Goal: Navigation & Orientation: Find specific page/section

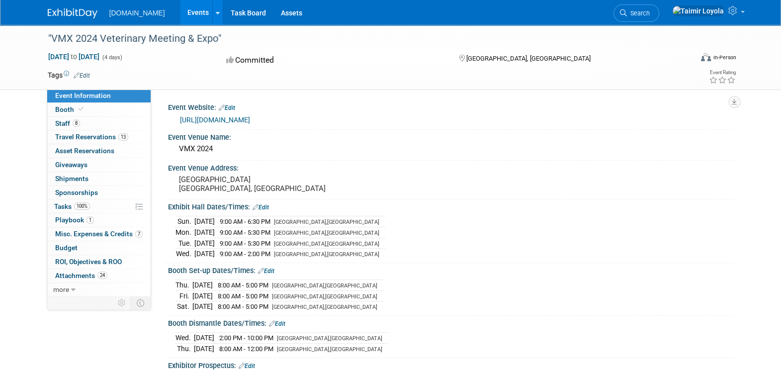
click at [181, 14] on link "Events" at bounding box center [198, 12] width 36 height 25
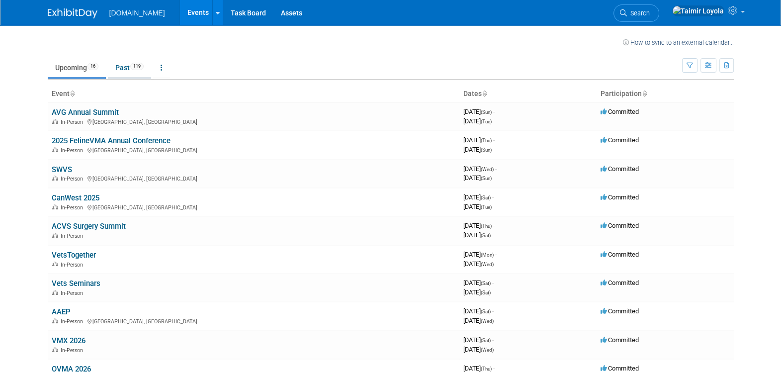
click at [120, 63] on link "Past 119" at bounding box center [129, 67] width 43 height 19
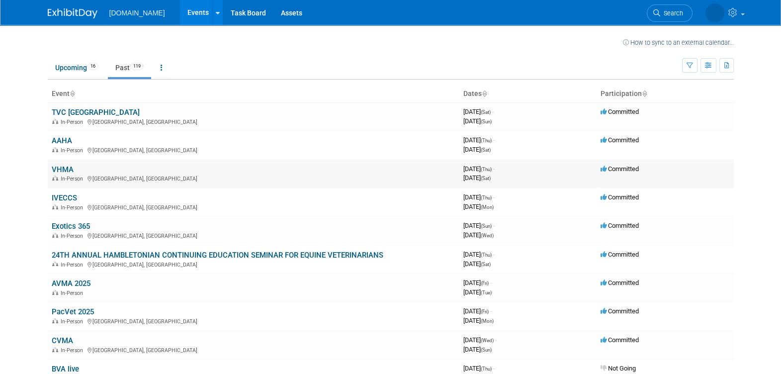
click at [65, 172] on td "VHMA In-Person New Orleans, LA" at bounding box center [253, 173] width 411 height 28
click at [67, 165] on link "VHMA" at bounding box center [63, 169] width 22 height 9
click at [64, 195] on link "IVECCS" at bounding box center [64, 197] width 25 height 9
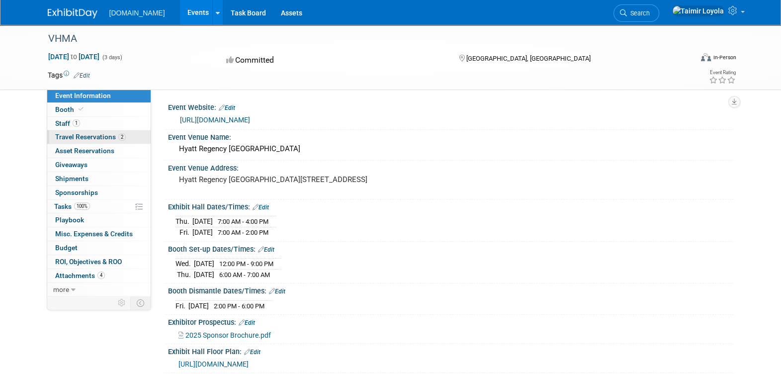
click at [107, 139] on span "Travel Reservations 2" at bounding box center [90, 137] width 71 height 8
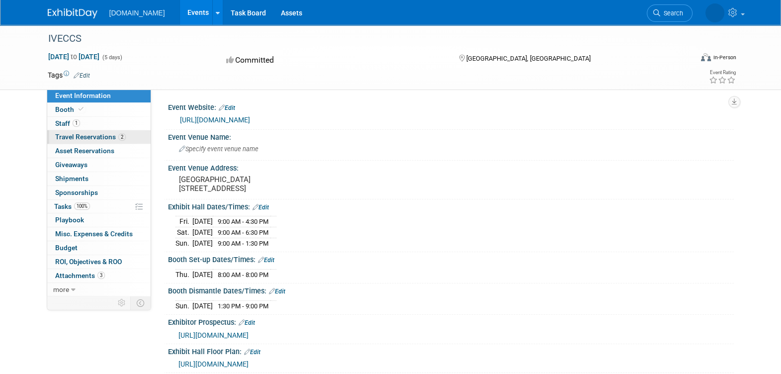
click at [101, 136] on span "Travel Reservations 2" at bounding box center [90, 137] width 71 height 8
